Goal: Complete application form

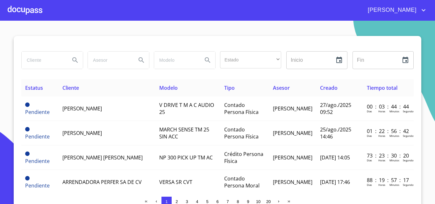
click at [21, 16] on div at bounding box center [25, 10] width 35 height 20
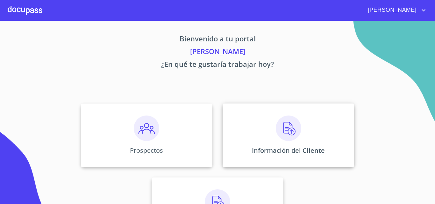
click at [260, 125] on div "Información del Cliente" at bounding box center [289, 136] width 132 height 64
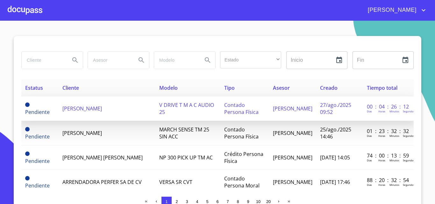
click at [133, 110] on td "[PERSON_NAME]" at bounding box center [107, 109] width 97 height 25
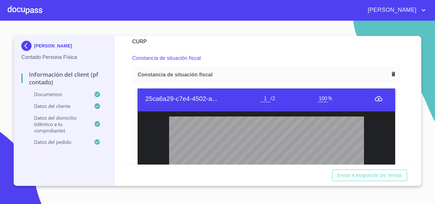
scroll to position [956, 0]
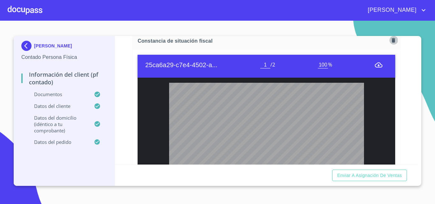
click at [392, 42] on icon "button" at bounding box center [394, 40] width 4 height 4
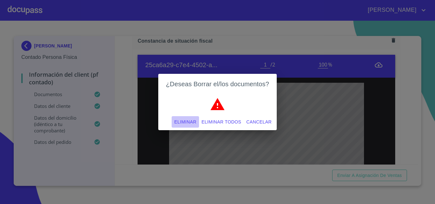
click at [184, 123] on span "Eliminar" at bounding box center [185, 122] width 22 height 8
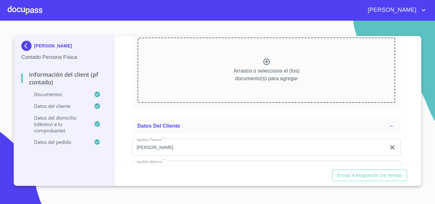
click at [265, 65] on icon at bounding box center [267, 62] width 6 height 6
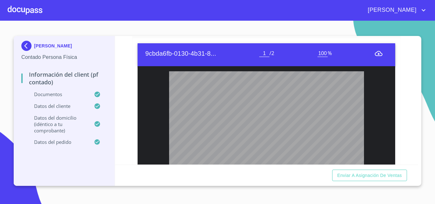
scroll to position [988, 0]
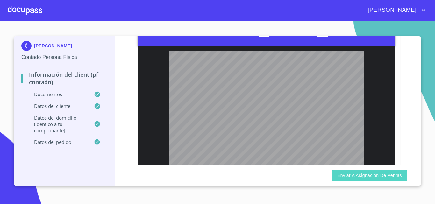
click at [343, 173] on span "Enviar a Asignación de Ventas" at bounding box center [370, 176] width 65 height 8
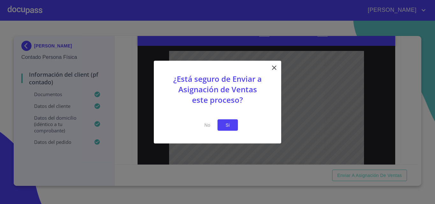
click at [233, 124] on span "Si" at bounding box center [228, 125] width 10 height 8
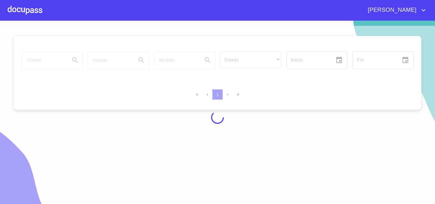
click at [34, 12] on div at bounding box center [25, 10] width 35 height 20
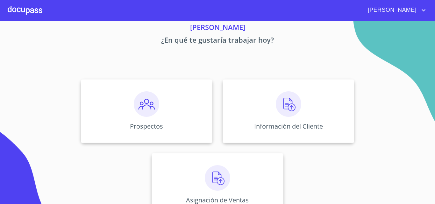
scroll to position [42, 0]
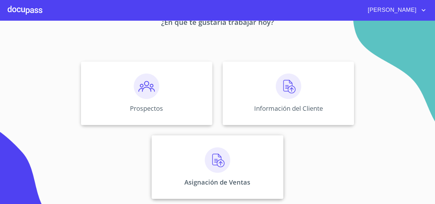
click at [217, 141] on div "Asignación de Ventas" at bounding box center [218, 167] width 132 height 64
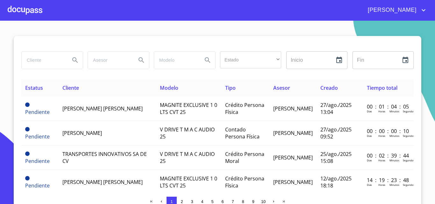
click at [24, 8] on div at bounding box center [25, 10] width 35 height 20
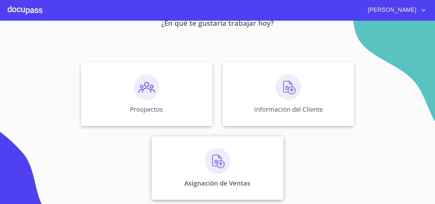
scroll to position [42, 0]
click at [217, 144] on div "Asignación de Ventas" at bounding box center [218, 167] width 132 height 64
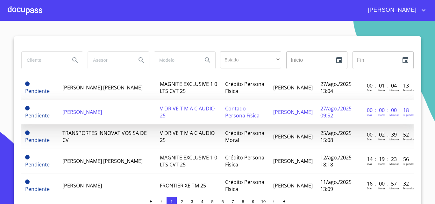
scroll to position [32, 0]
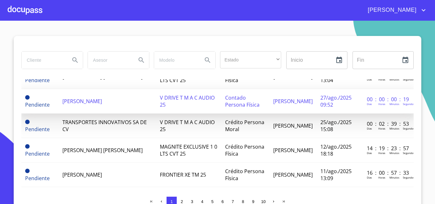
click at [88, 99] on span "[PERSON_NAME]" at bounding box center [82, 101] width 40 height 7
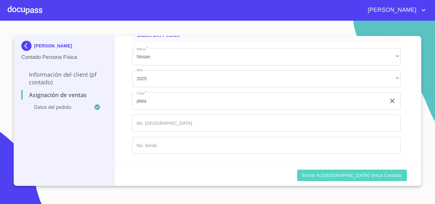
scroll to position [43, 0]
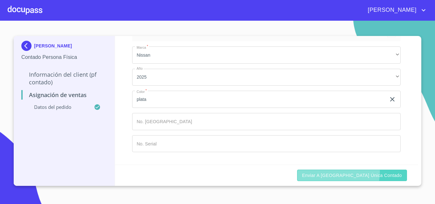
click at [340, 171] on button "Enviar a [GEOGRAPHIC_DATA] única contado" at bounding box center [352, 176] width 110 height 12
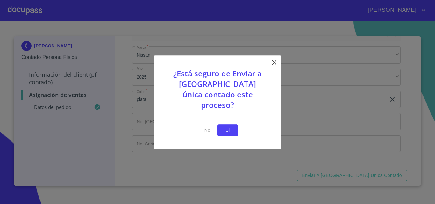
click at [230, 127] on span "Si" at bounding box center [228, 131] width 10 height 8
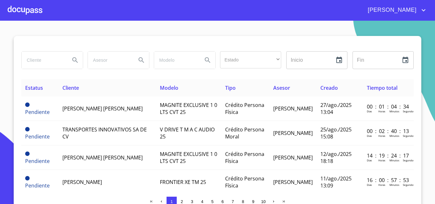
click at [32, 10] on div at bounding box center [25, 10] width 35 height 20
